Goal: Task Accomplishment & Management: Manage account settings

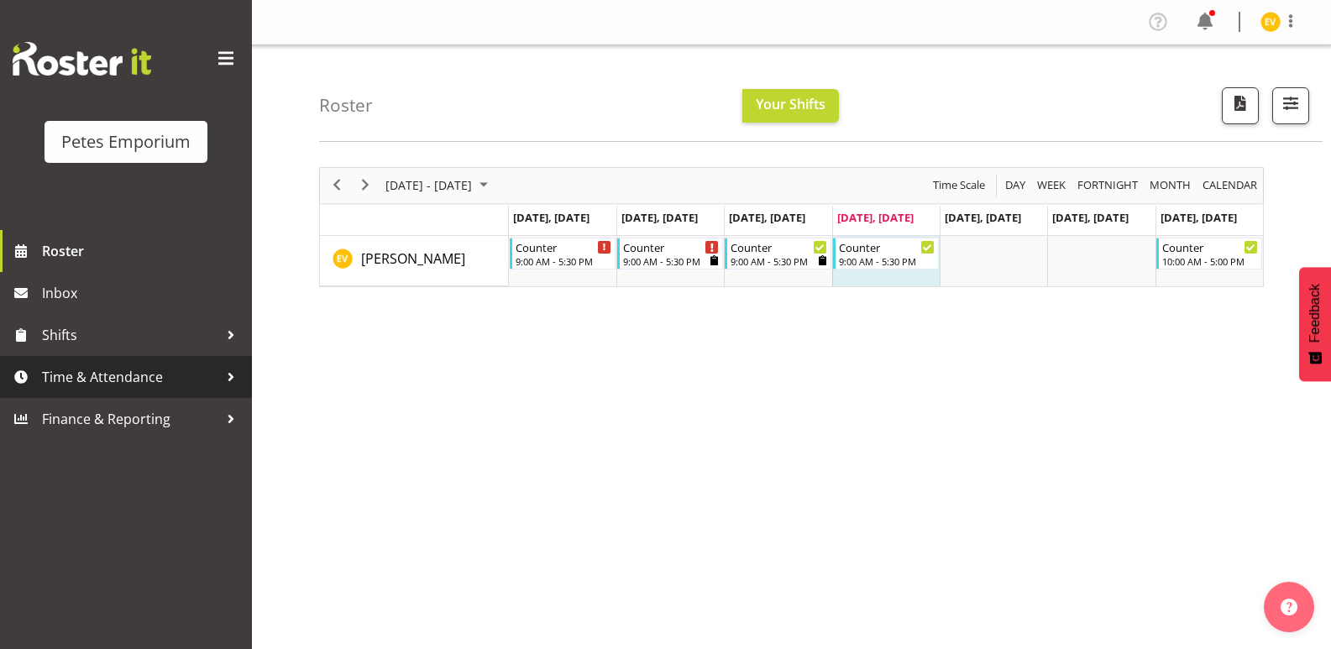
click at [126, 385] on span "Time & Attendance" at bounding box center [130, 376] width 176 height 25
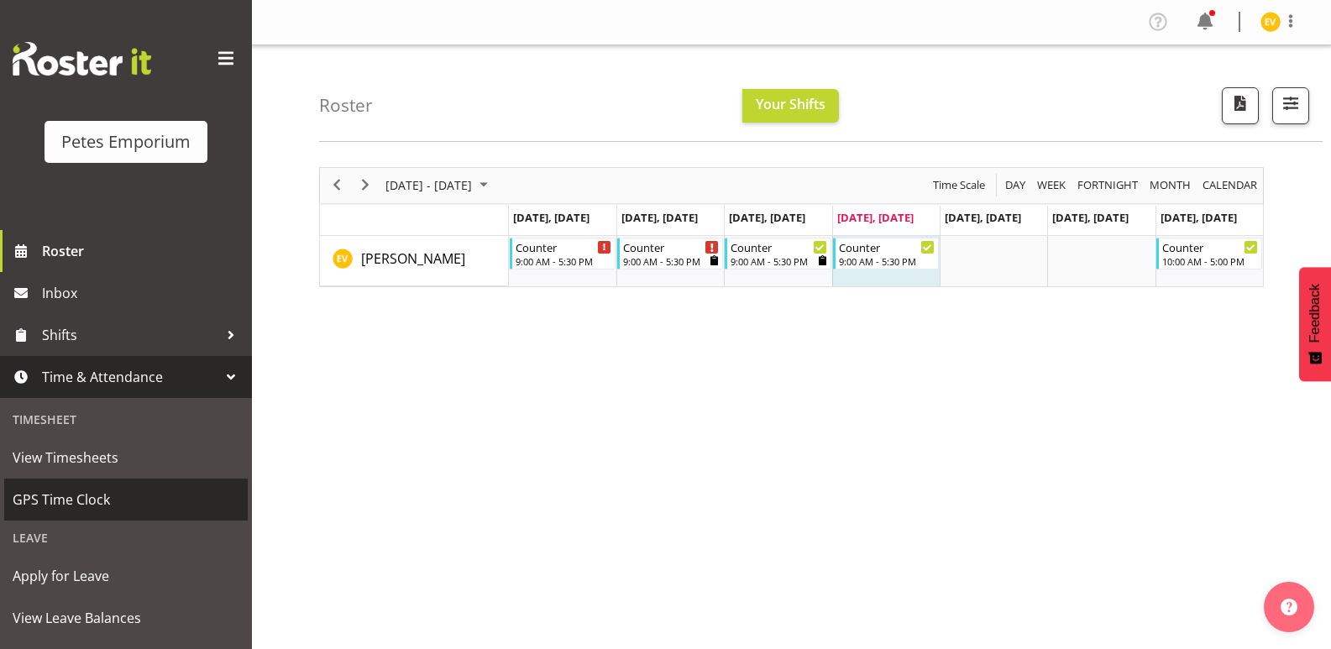
click at [126, 481] on link "GPS Time Clock" at bounding box center [126, 500] width 244 height 42
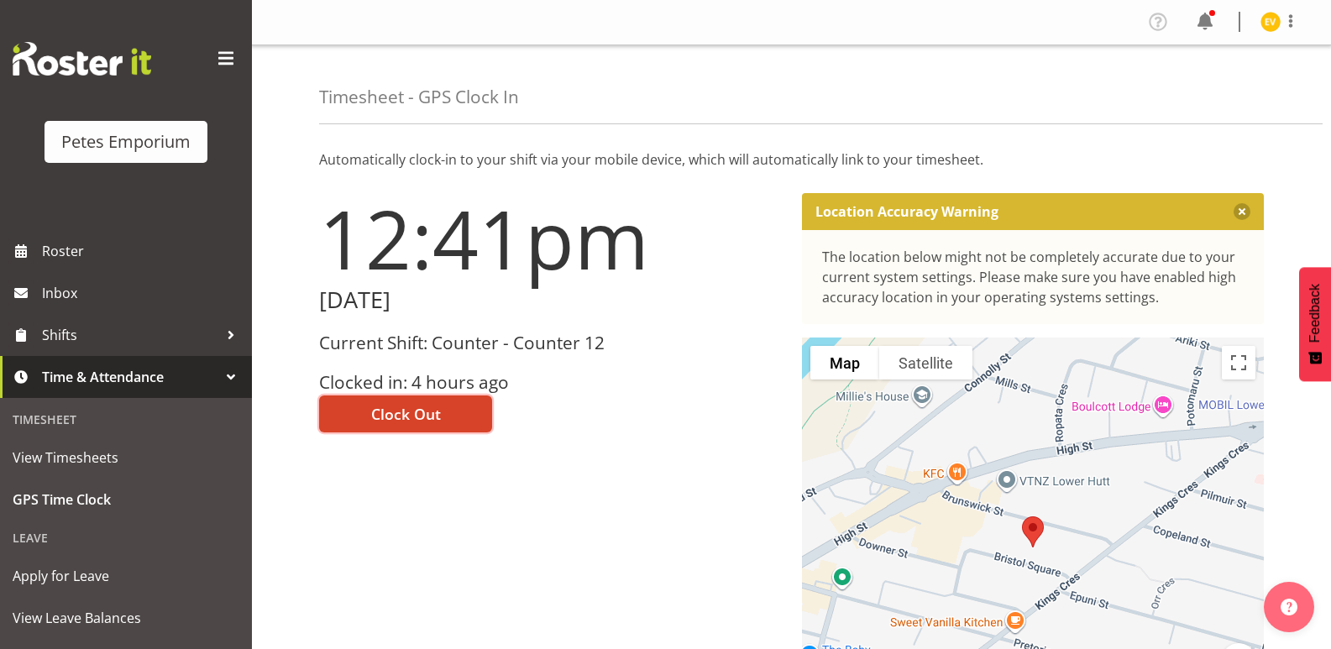
click at [465, 422] on button "Clock Out" at bounding box center [405, 413] width 173 height 37
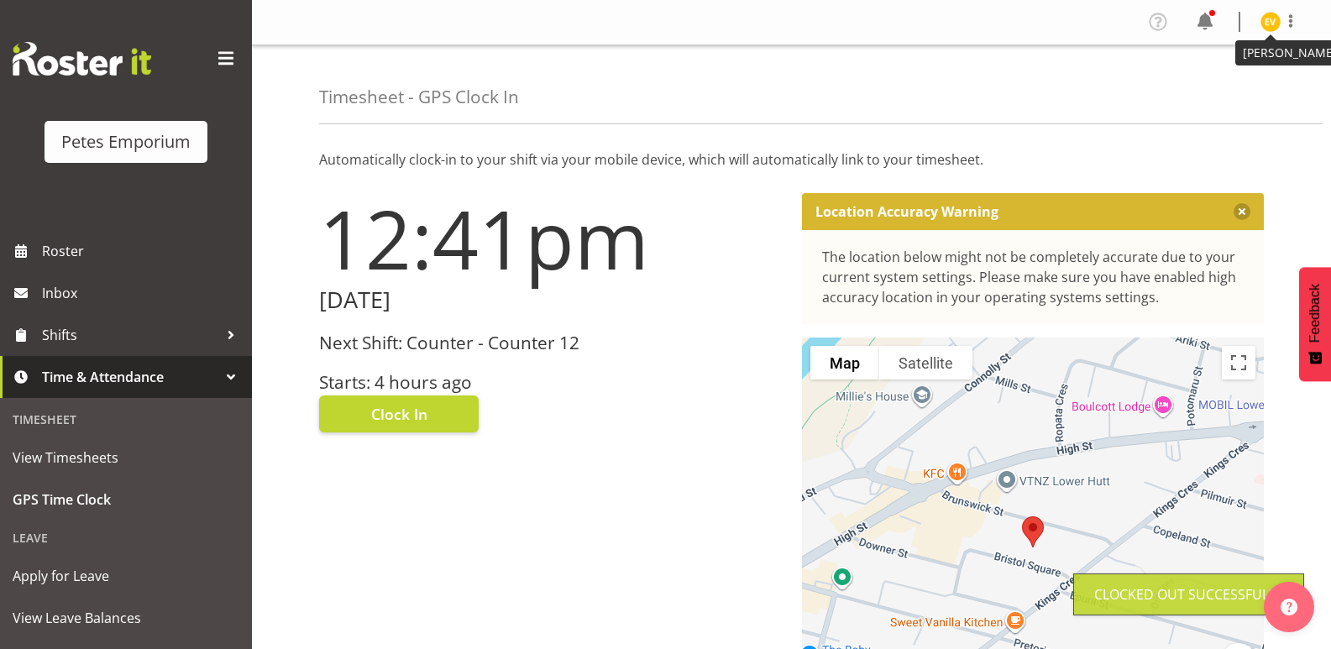
click at [1270, 24] on img at bounding box center [1270, 22] width 20 height 20
click at [1240, 98] on link "Log Out" at bounding box center [1219, 88] width 161 height 30
